Goal: Transaction & Acquisition: Book appointment/travel/reservation

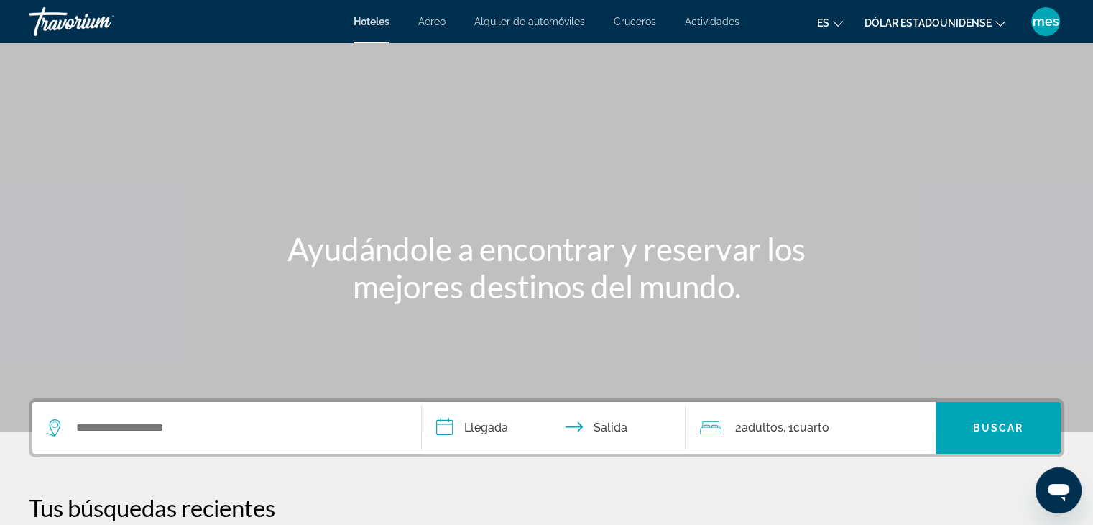
click at [434, 19] on font "Aéreo" at bounding box center [431, 22] width 27 height 12
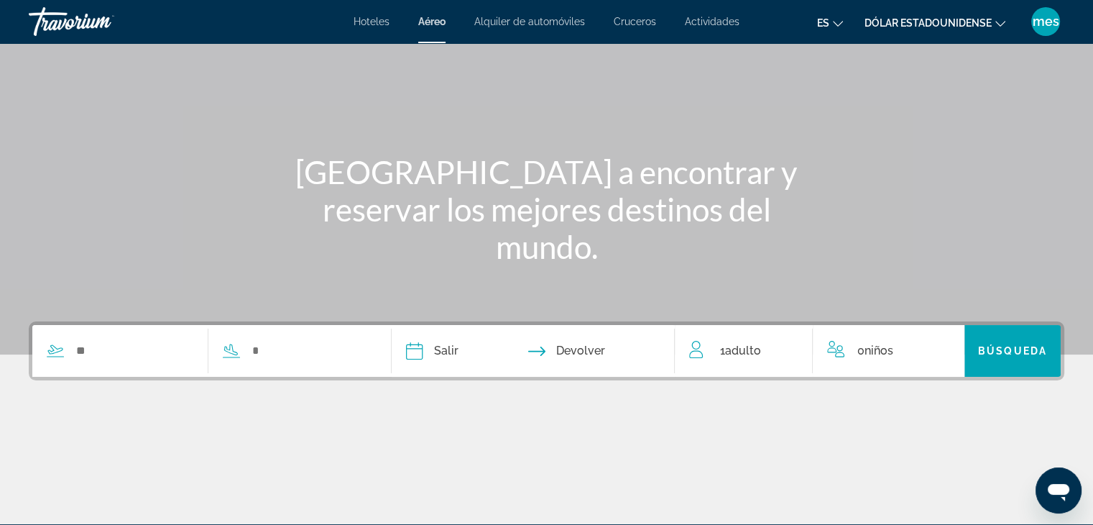
scroll to position [144, 0]
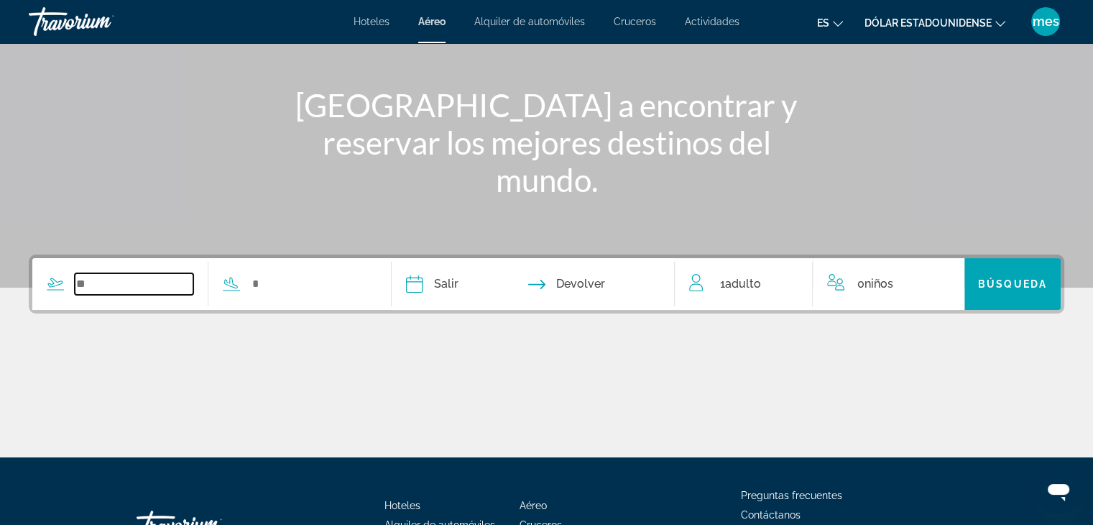
click at [127, 285] on input "Search widget" at bounding box center [134, 284] width 119 height 22
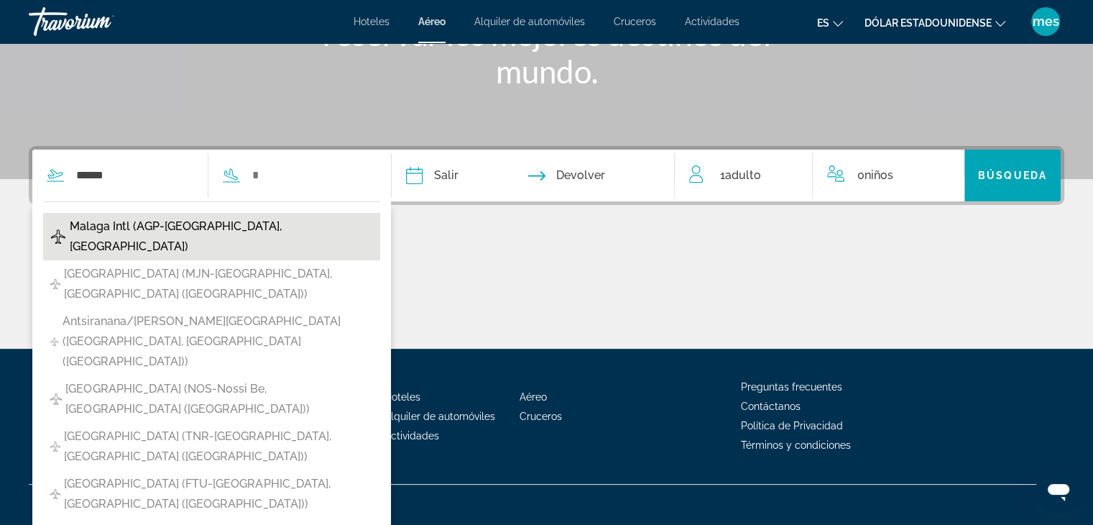
click at [165, 223] on span "Malaga Intl (AGP-[GEOGRAPHIC_DATA], [GEOGRAPHIC_DATA])" at bounding box center [221, 236] width 303 height 40
type input "**********"
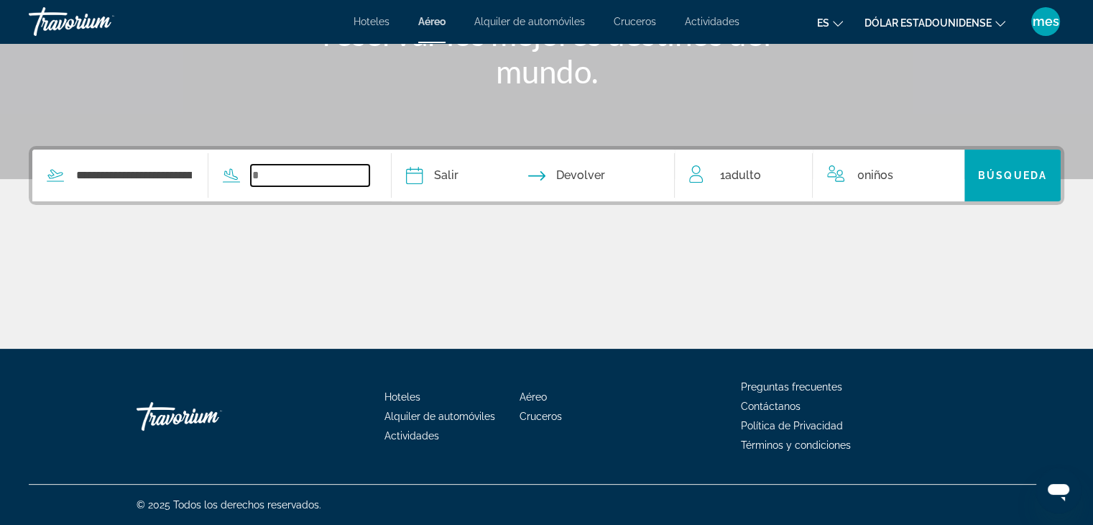
click at [288, 175] on input "Search widget" at bounding box center [310, 176] width 119 height 22
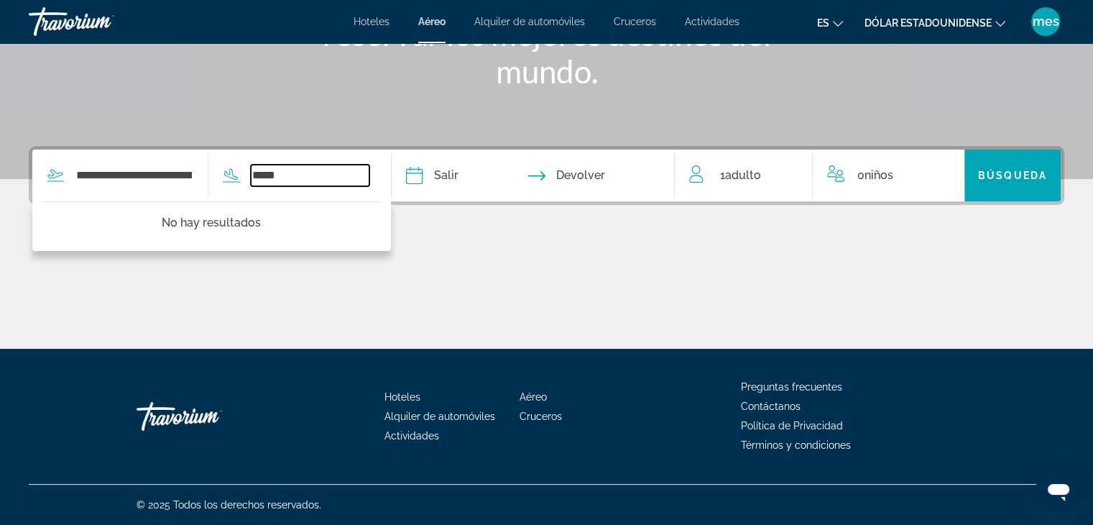
click at [315, 176] on input "*****" at bounding box center [310, 176] width 119 height 22
click at [332, 173] on input "*****" at bounding box center [310, 176] width 119 height 22
type input "*****"
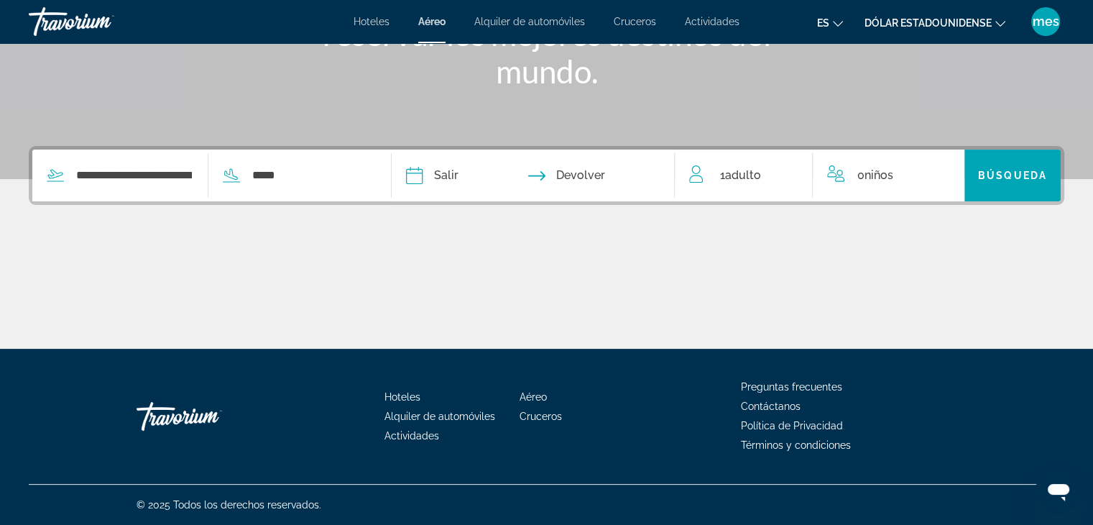
click at [477, 178] on input "Depart date" at bounding box center [473, 178] width 140 height 56
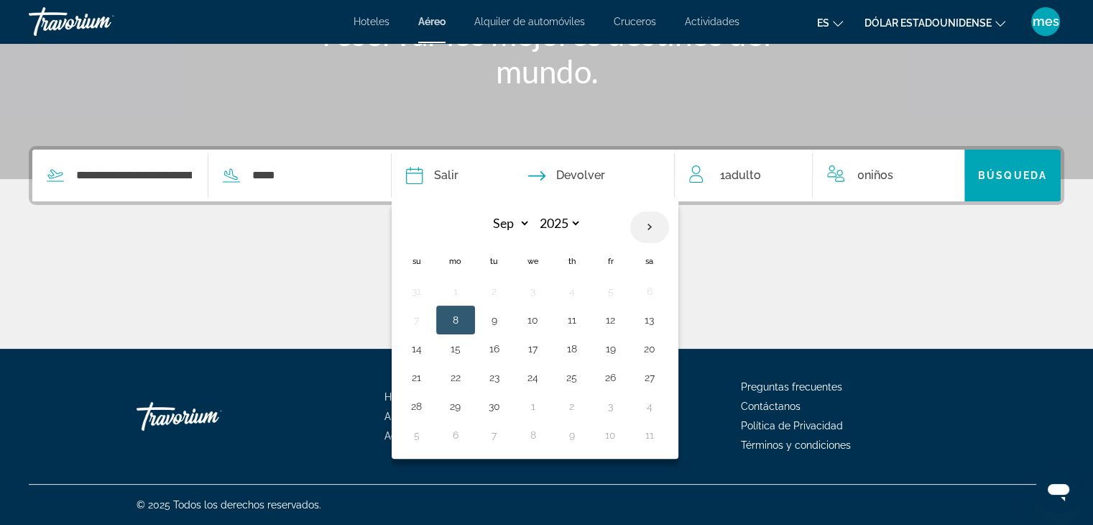
click at [669, 223] on th "Next month" at bounding box center [649, 227] width 39 height 32
select select "*"
click at [428, 322] on button "5" at bounding box center [416, 320] width 23 height 20
type input "**********"
select select "*"
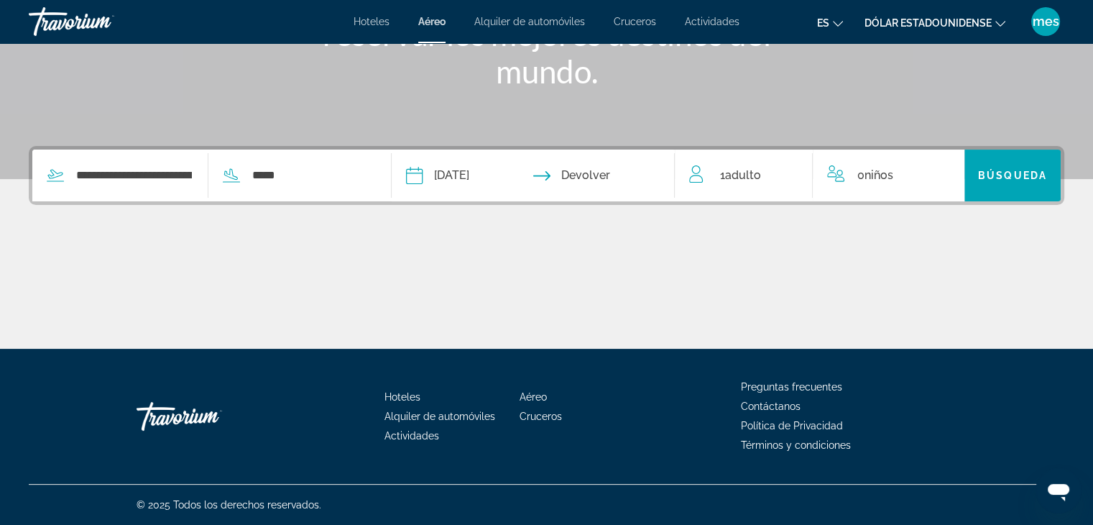
click at [578, 184] on input "Return date" at bounding box center [611, 178] width 140 height 56
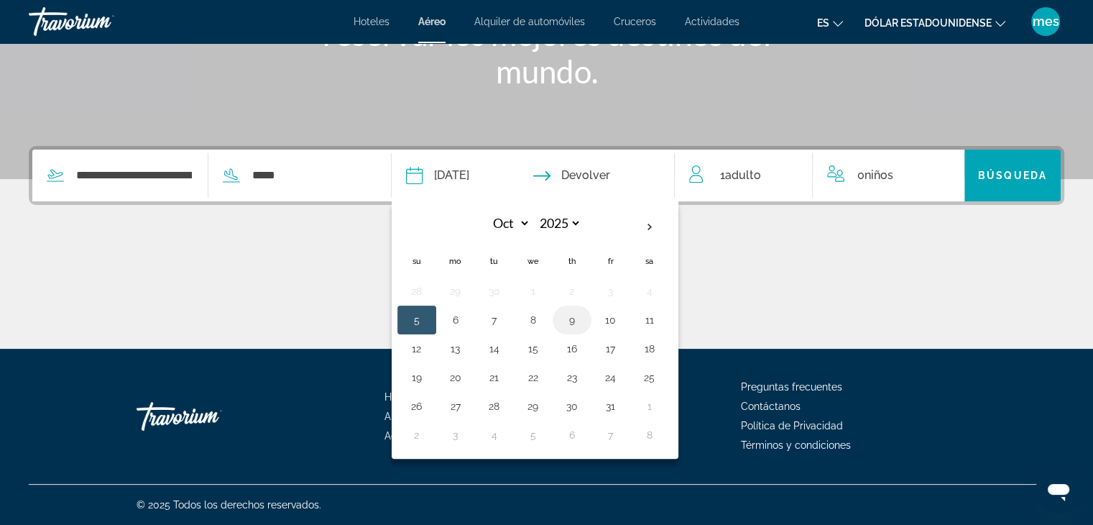
click at [584, 321] on button "9" at bounding box center [572, 320] width 23 height 20
type input "**********"
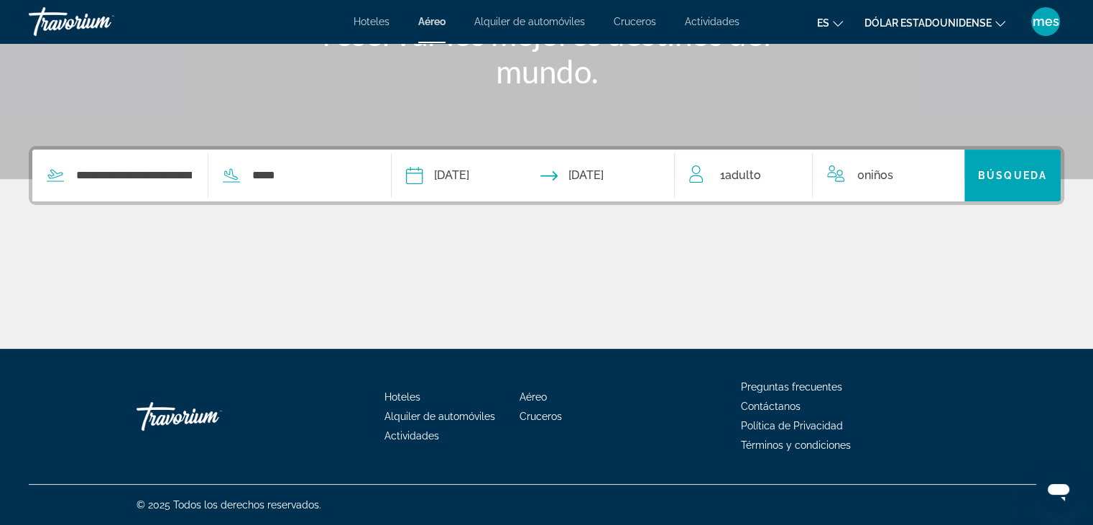
drag, startPoint x: 754, startPoint y: 173, endPoint x: 746, endPoint y: 175, distance: 8.0
click at [753, 173] on span "Adulto" at bounding box center [743, 175] width 36 height 14
click at [790, 171] on icon "Increment adults" at bounding box center [791, 172] width 13 height 17
click at [791, 170] on icon "Increment adults" at bounding box center [791, 172] width 13 height 13
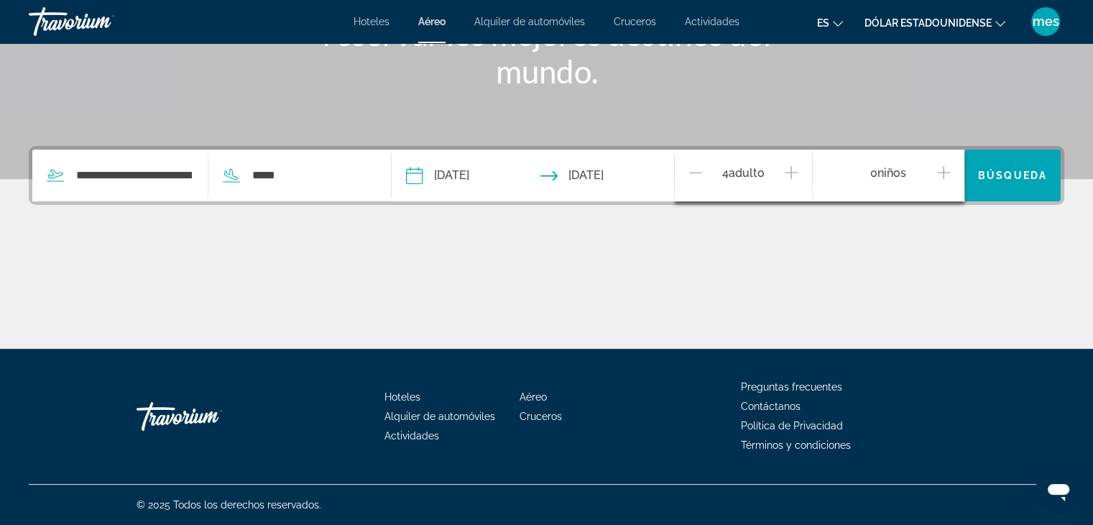
click at [791, 170] on icon "Increment adults" at bounding box center [791, 172] width 13 height 13
click at [1017, 183] on span "Search widget" at bounding box center [1013, 175] width 96 height 35
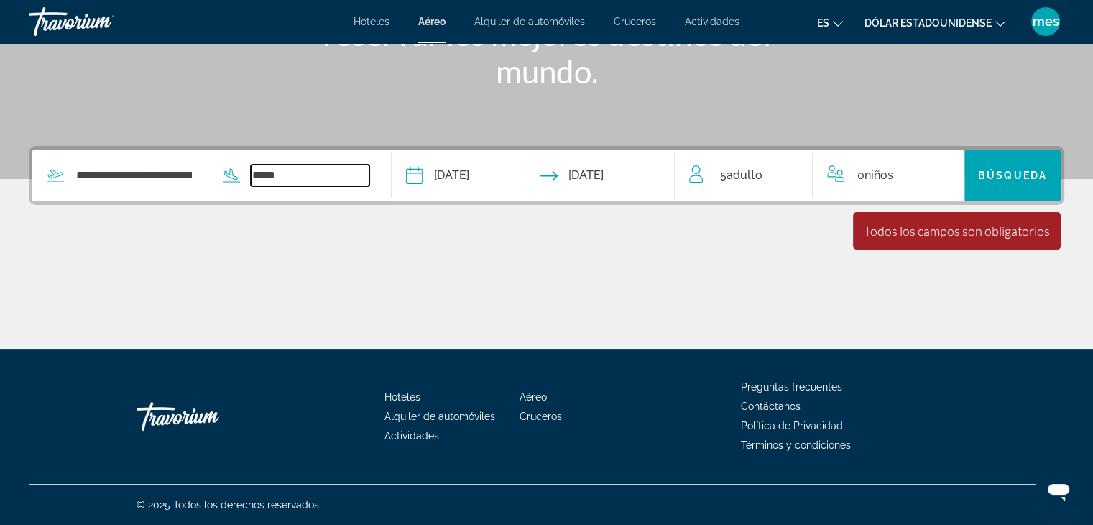
click at [336, 175] on input "*****" at bounding box center [310, 176] width 119 height 22
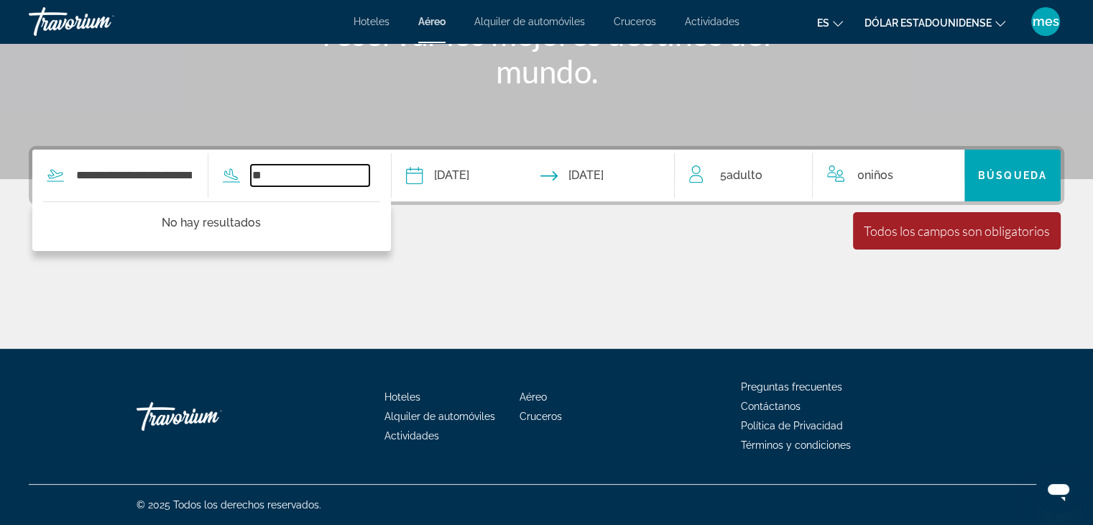
type input "*"
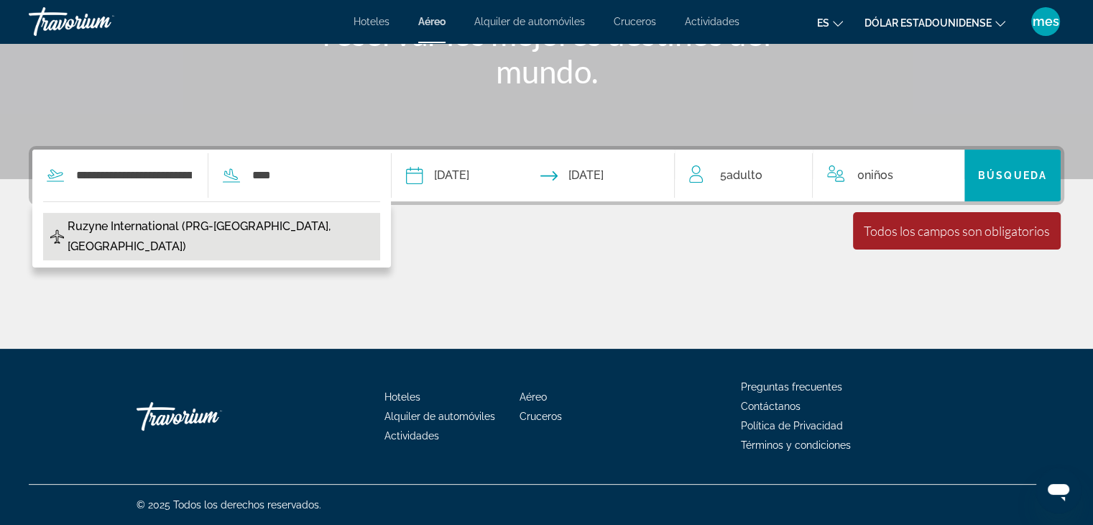
click at [244, 225] on span "Ruzyne International (PRG-[GEOGRAPHIC_DATA], [GEOGRAPHIC_DATA])" at bounding box center [221, 236] width 306 height 40
type input "**********"
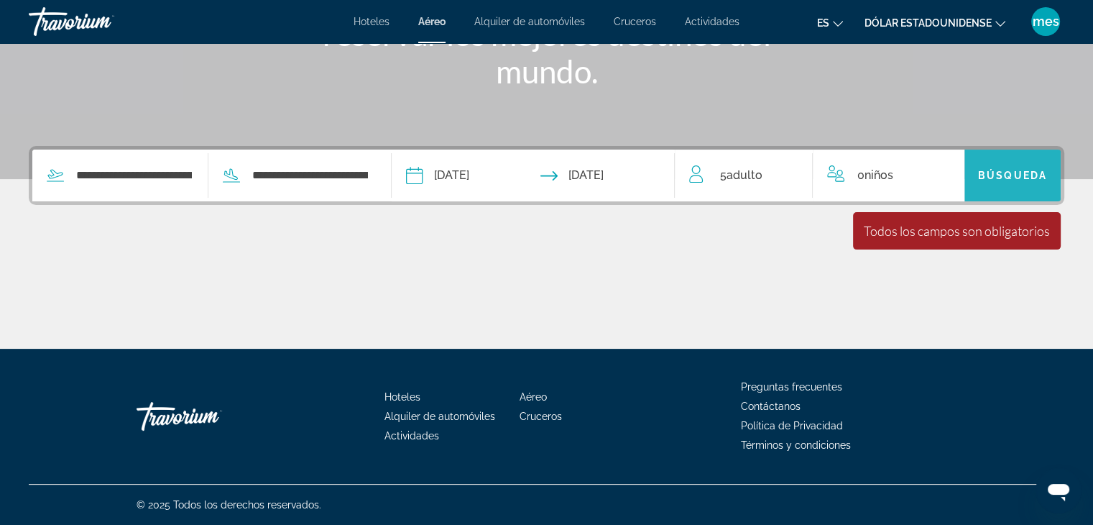
click at [1015, 179] on span "Búsqueda" at bounding box center [1012, 176] width 69 height 12
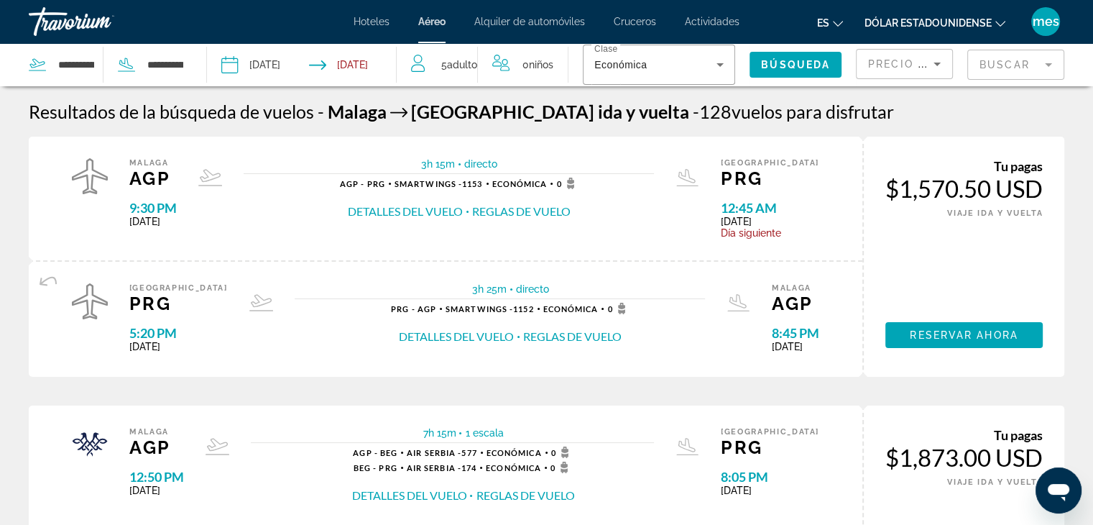
click at [927, 64] on span "Precio más bajo" at bounding box center [923, 64] width 111 height 12
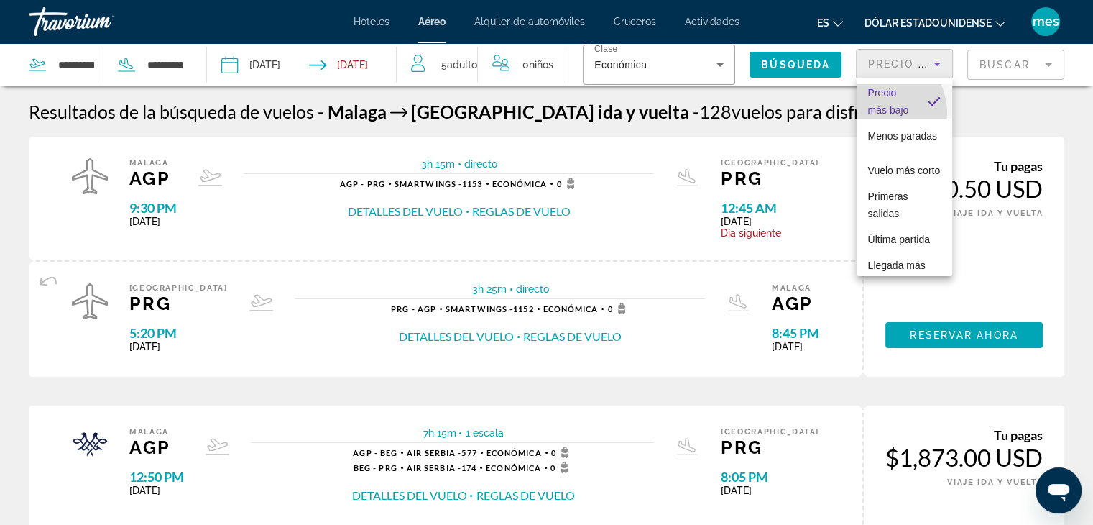
click at [876, 113] on font "Precio más bajo" at bounding box center [888, 101] width 41 height 29
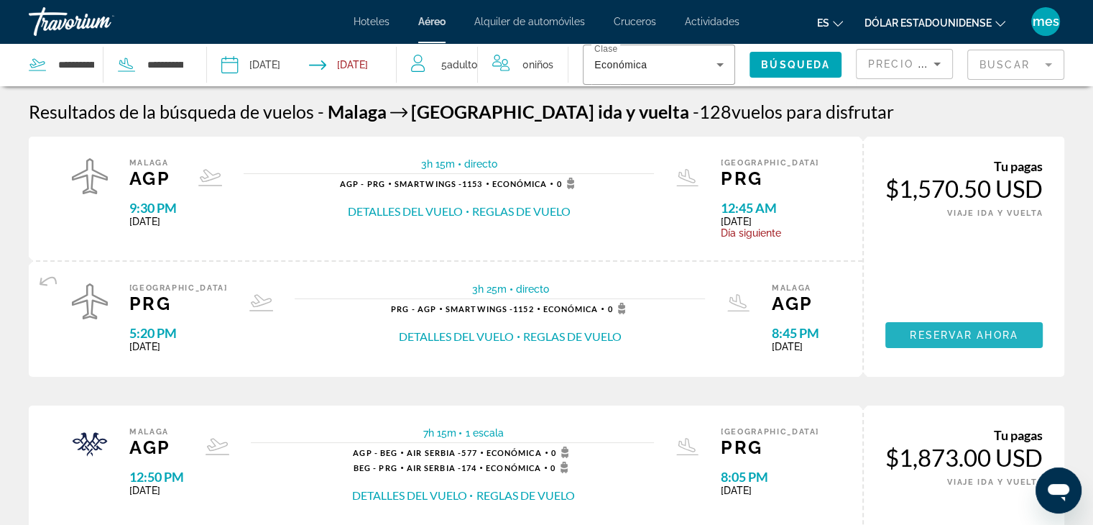
click at [981, 332] on span "Reservar ahora" at bounding box center [964, 335] width 108 height 12
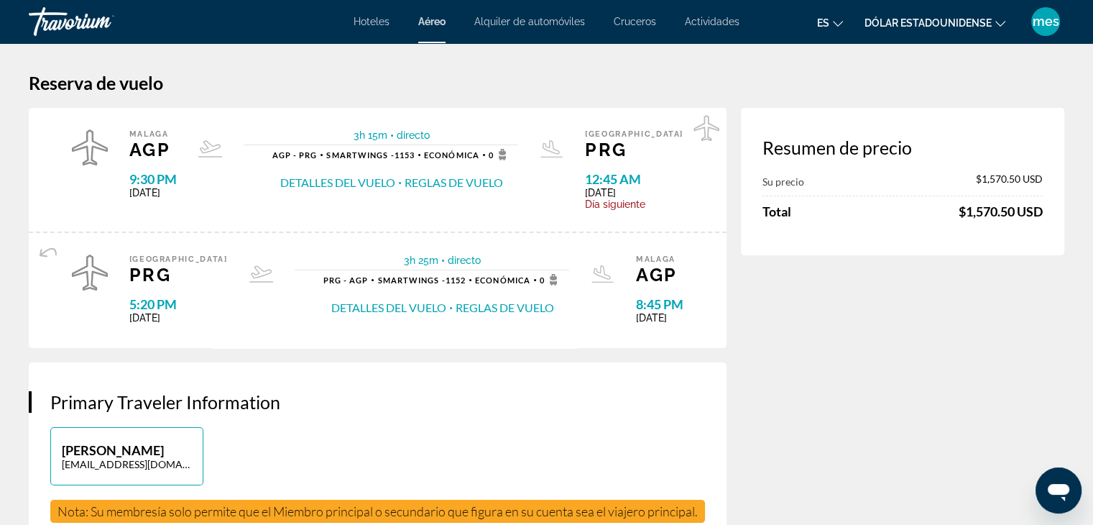
click at [843, 20] on icon "Cambiar idioma" at bounding box center [838, 24] width 10 height 10
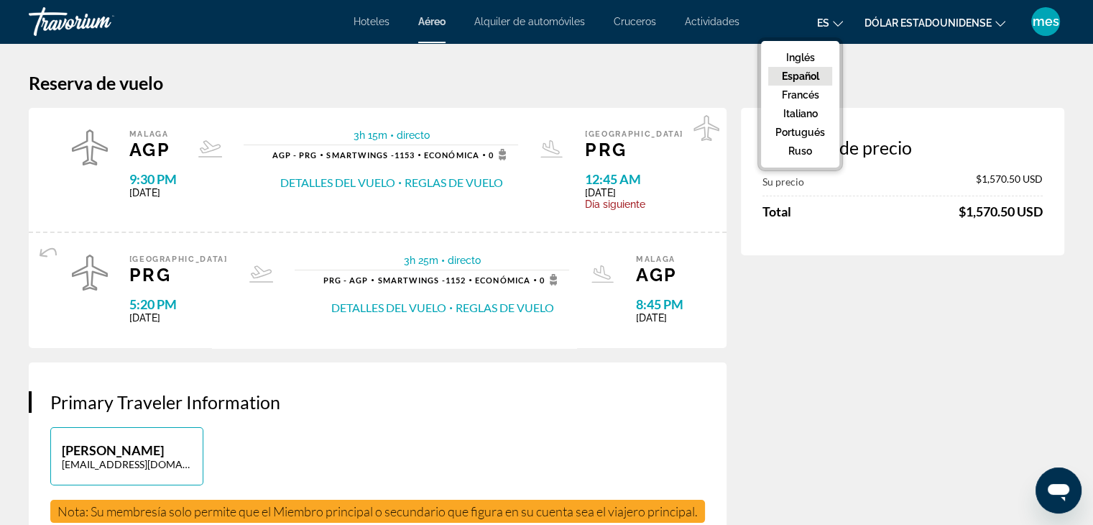
click at [793, 78] on font "Español" at bounding box center [800, 76] width 37 height 12
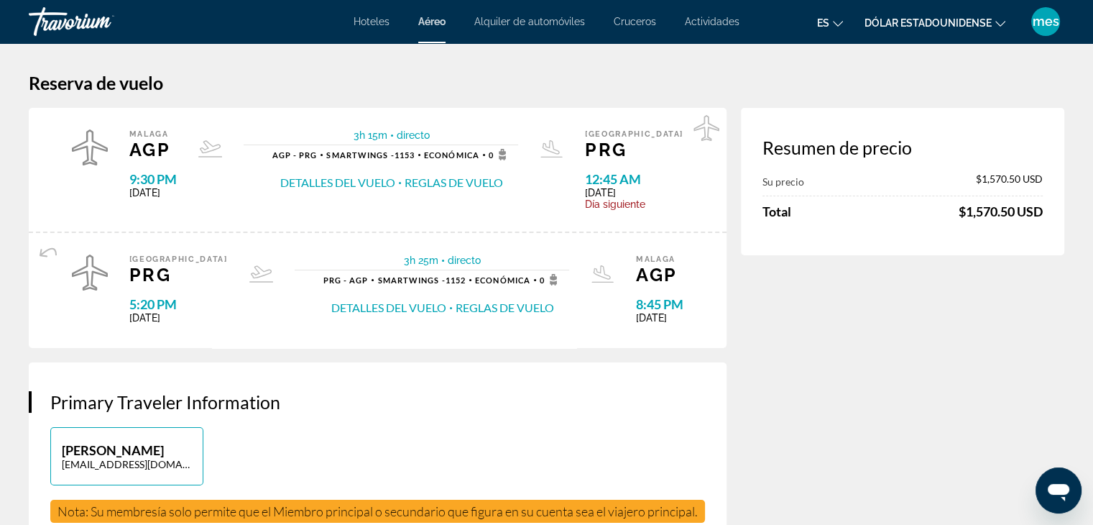
click at [1005, 24] on icon "Cambiar moneda" at bounding box center [1001, 24] width 10 height 10
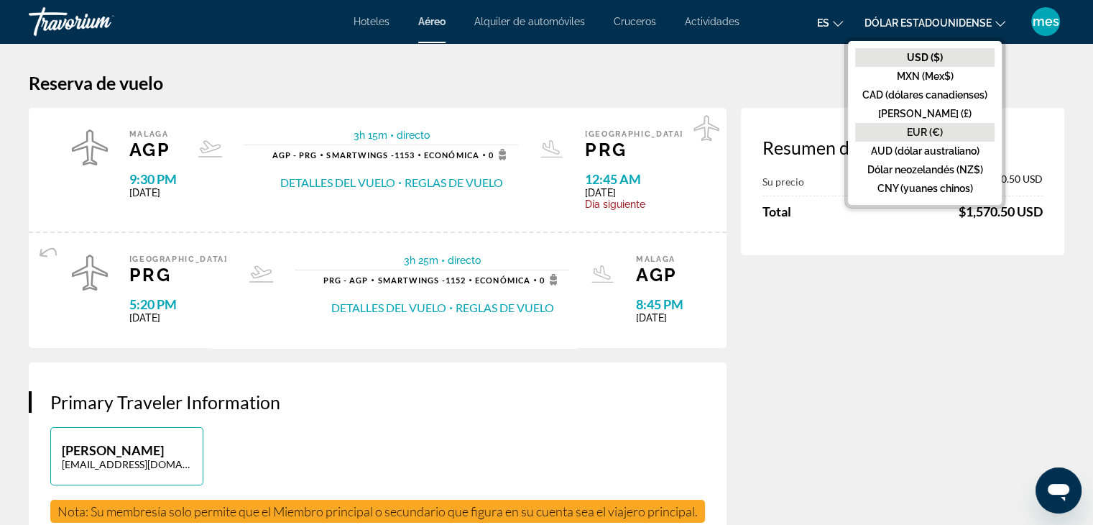
click at [930, 132] on font "EUR (€)" at bounding box center [925, 133] width 36 height 12
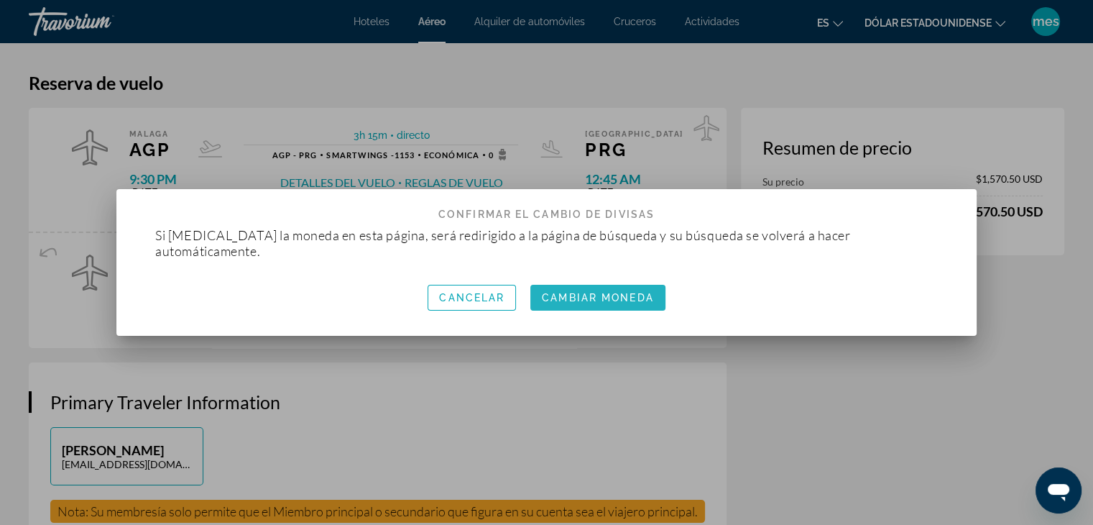
click at [586, 292] on font "Cambiar moneda" at bounding box center [597, 298] width 111 height 12
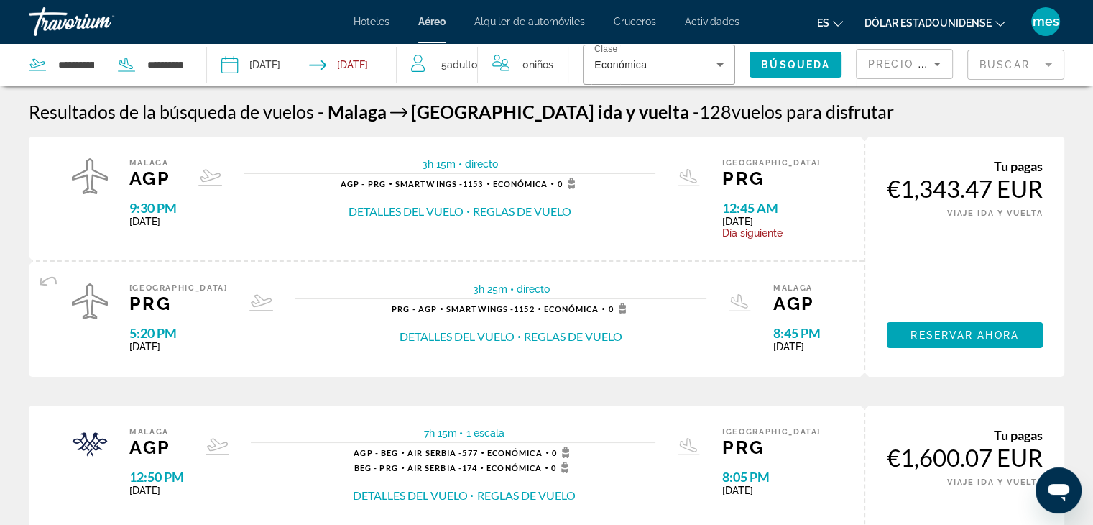
click at [940, 55] on icon "Sort by" at bounding box center [937, 63] width 17 height 17
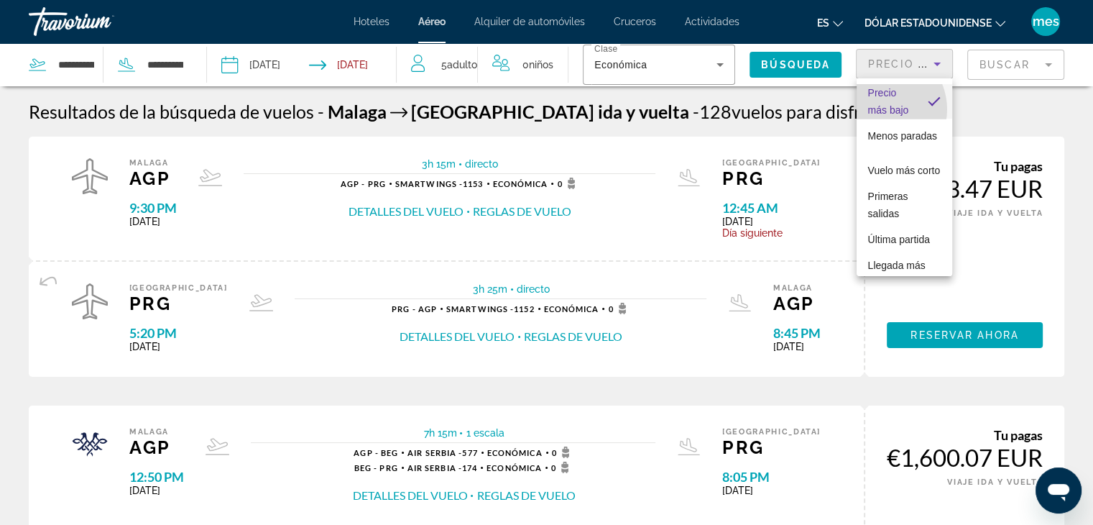
click at [881, 109] on font "Precio más bajo" at bounding box center [888, 101] width 41 height 29
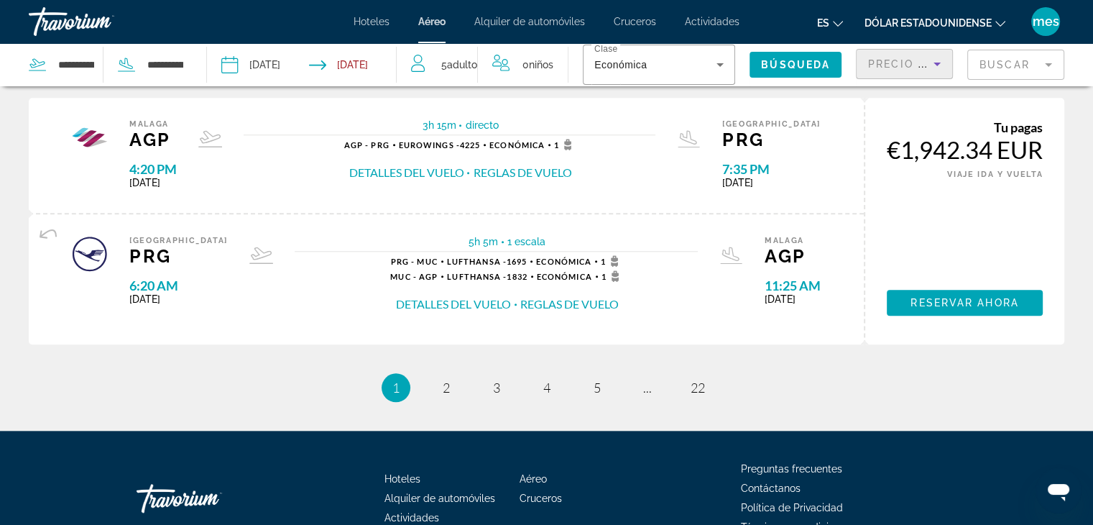
scroll to position [1404, 0]
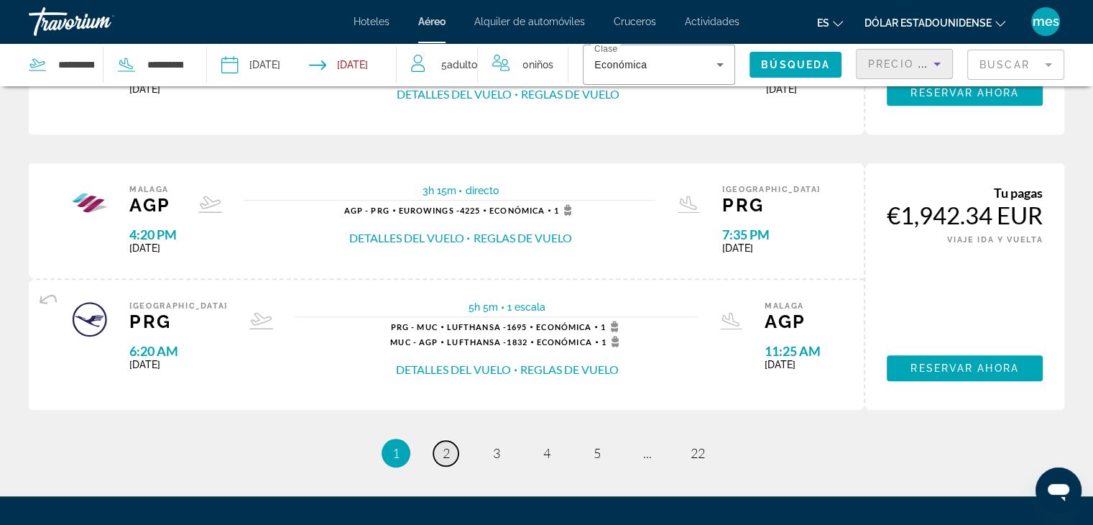
click at [449, 450] on span "2" at bounding box center [446, 453] width 7 height 16
